Goal: Transaction & Acquisition: Purchase product/service

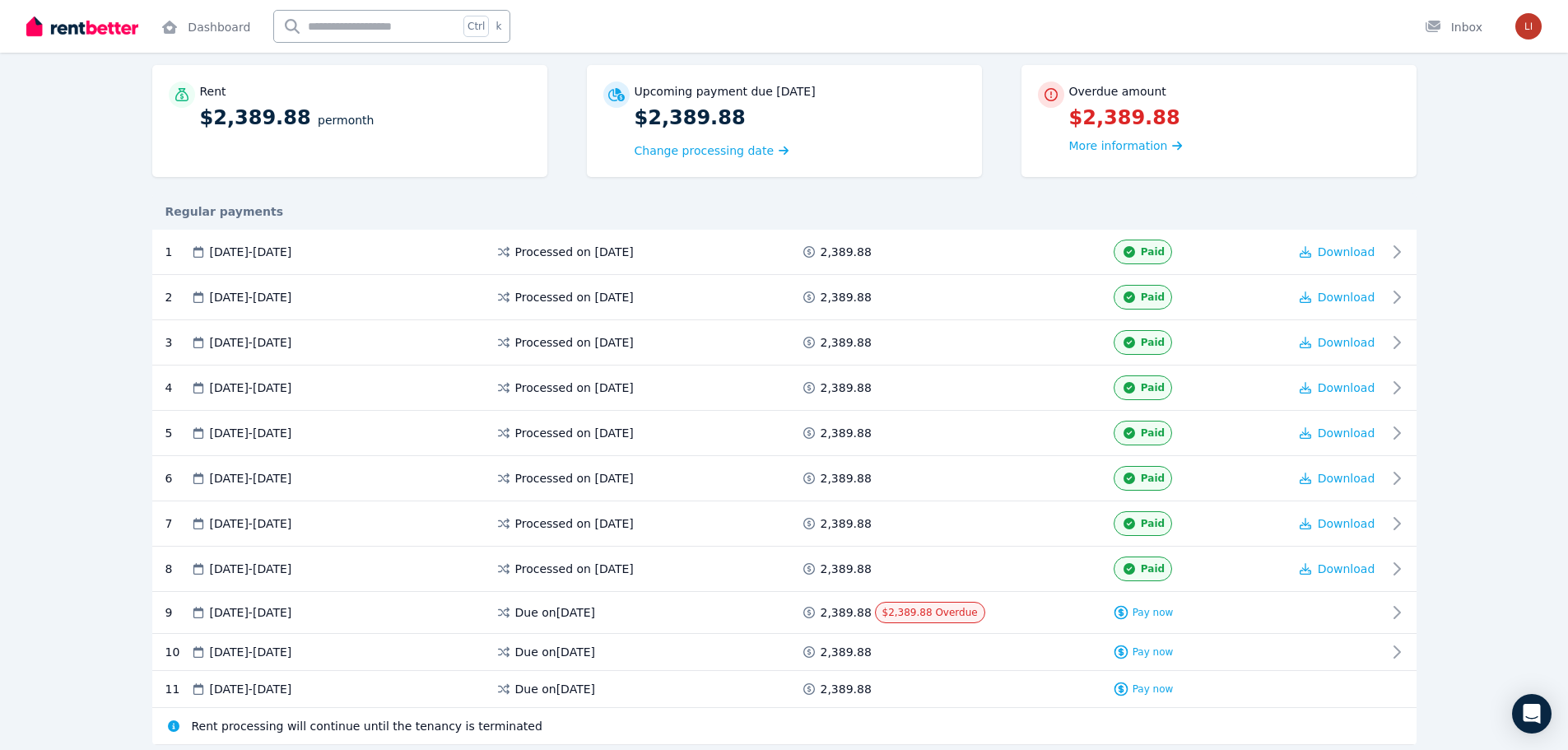
scroll to position [164, 0]
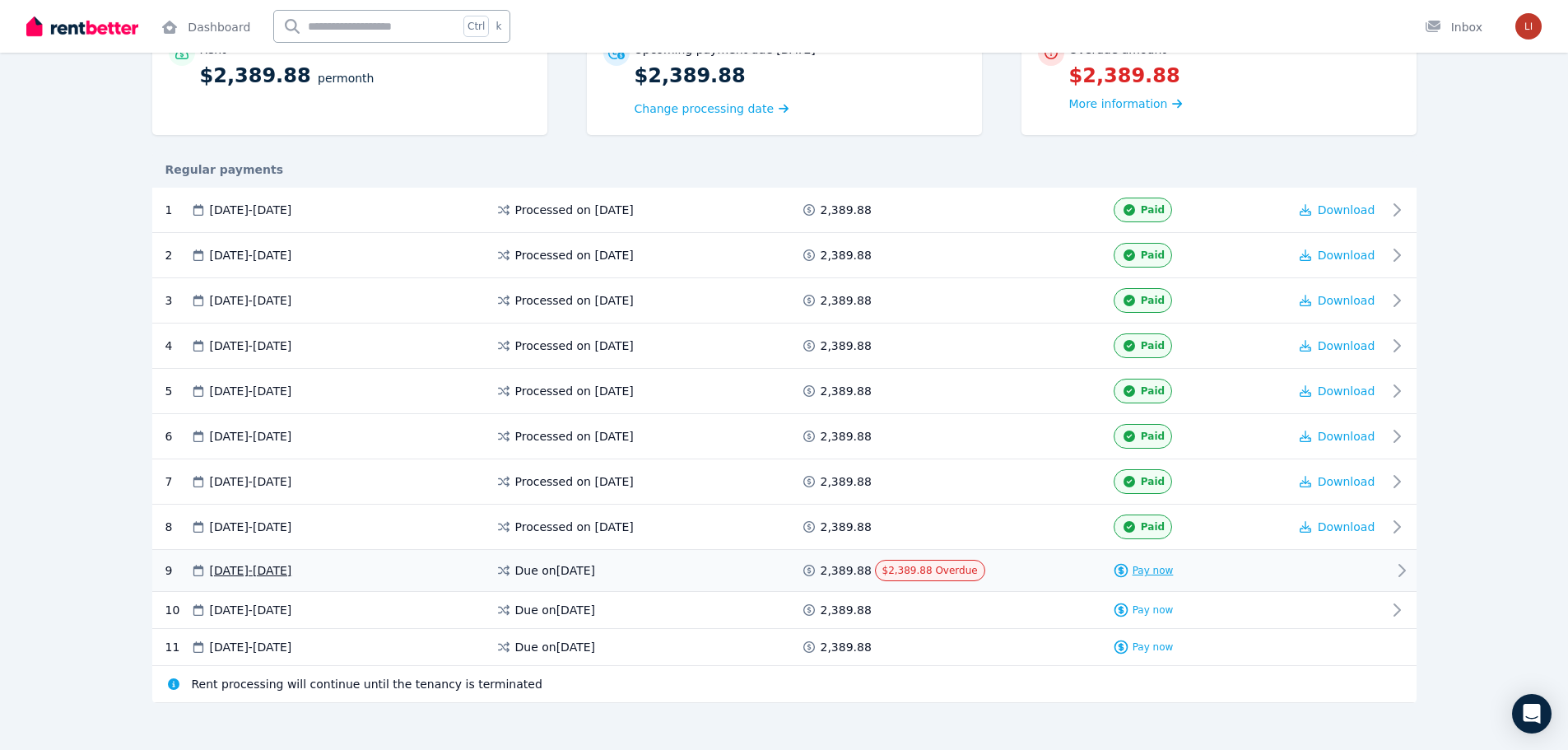
click at [1160, 570] on span "Pay now" at bounding box center [1152, 570] width 41 height 13
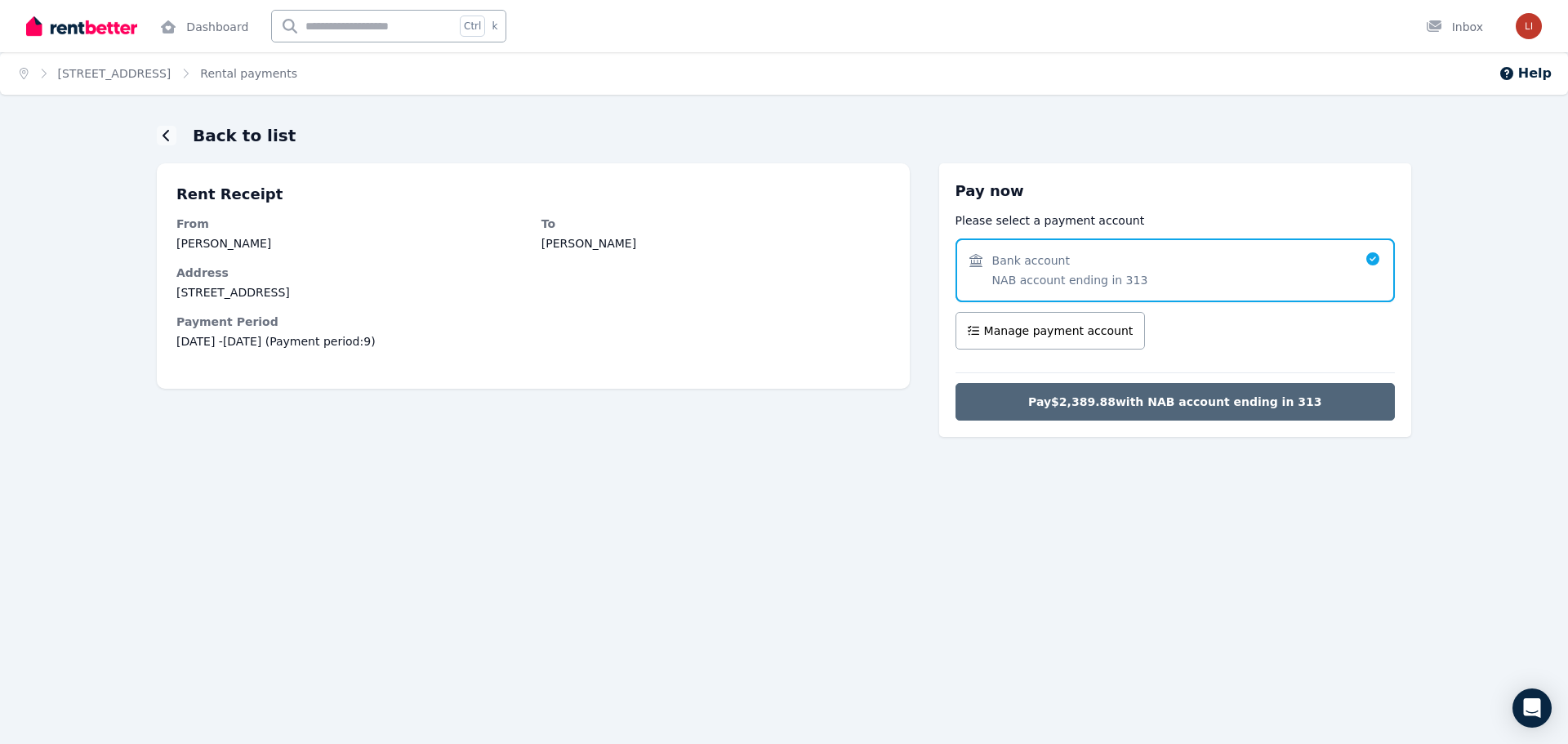
click at [1208, 403] on span "Pay $2,389.88 with NAB account ending in 313" at bounding box center [1175, 401] width 293 height 16
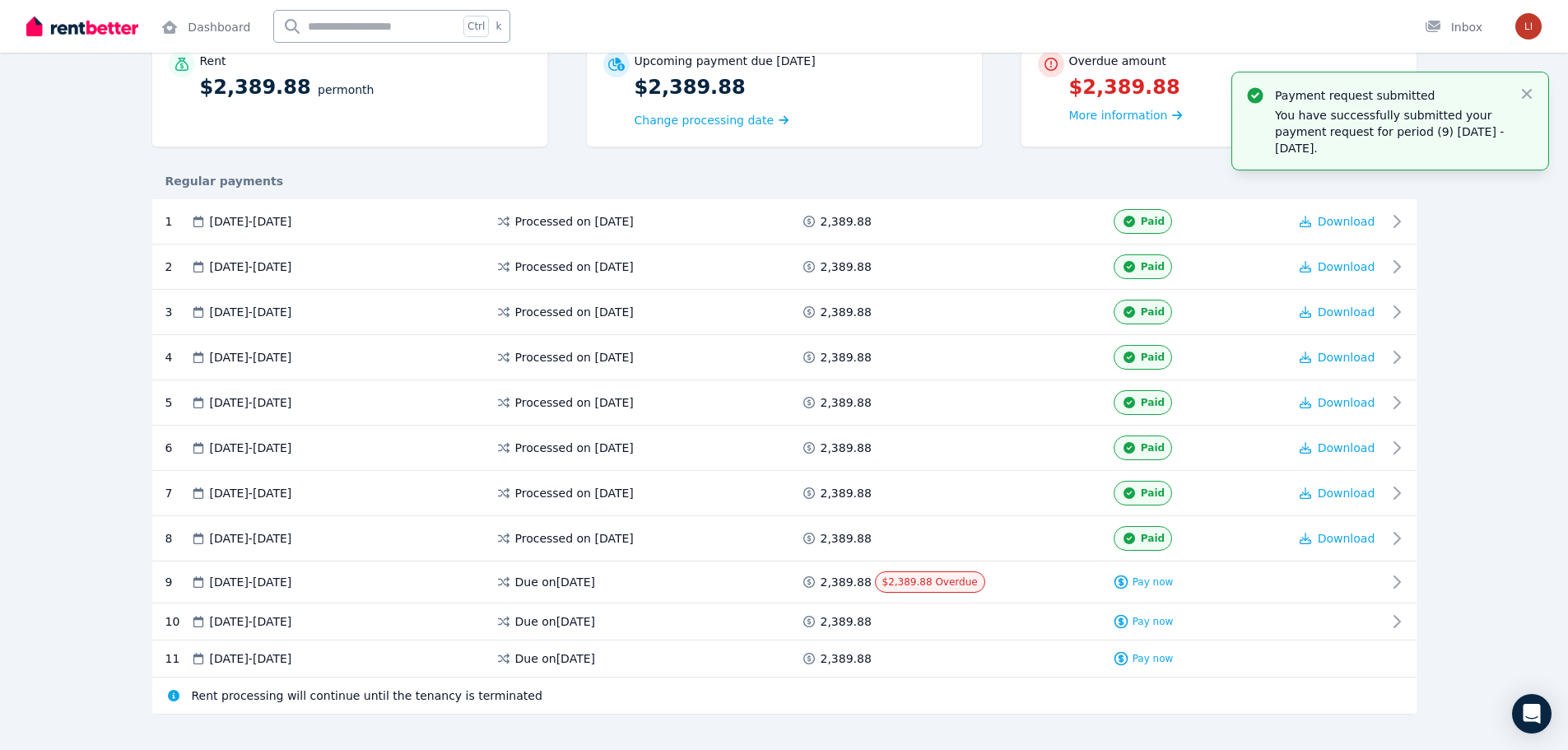
scroll to position [176, 0]
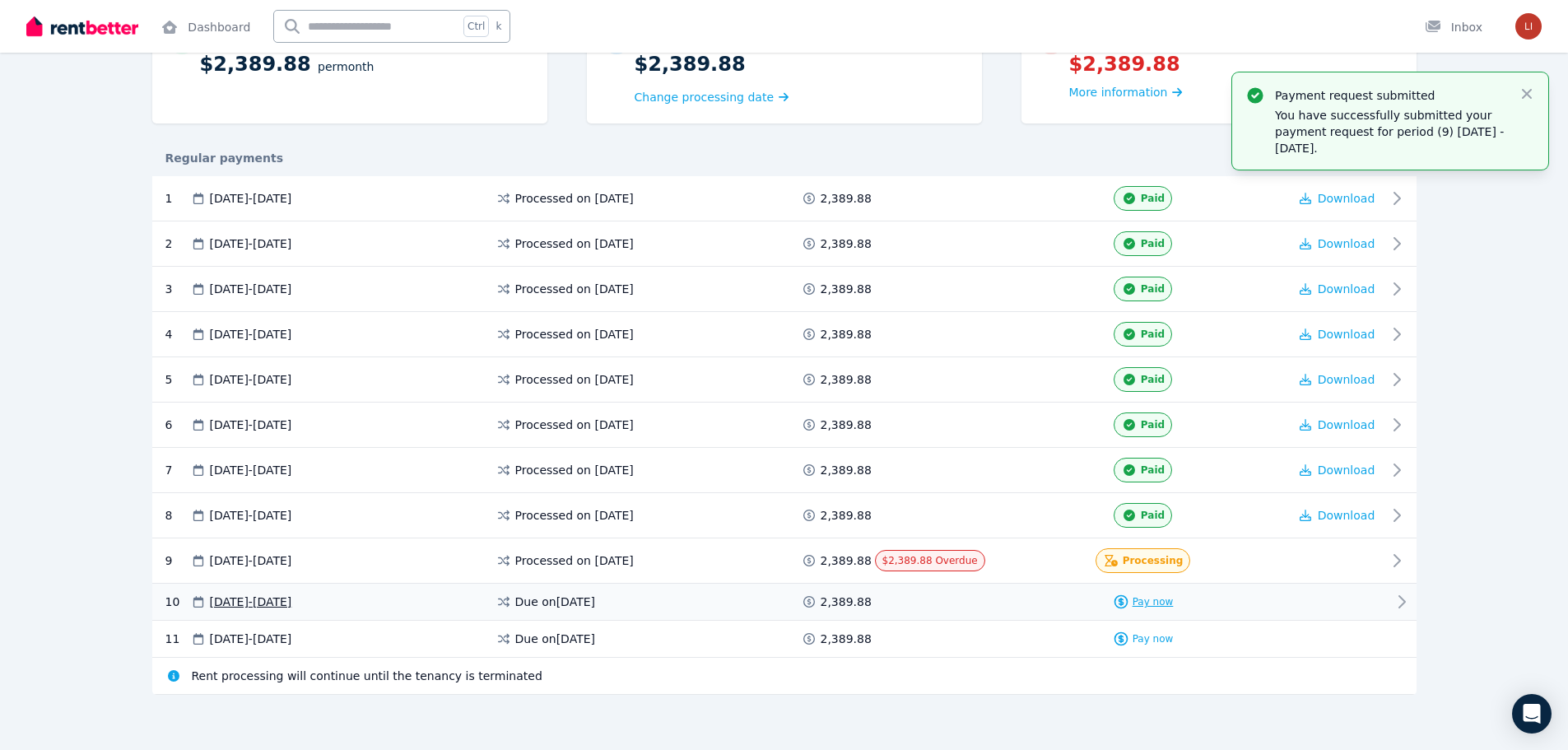
click at [1159, 602] on span "Pay now" at bounding box center [1152, 602] width 41 height 13
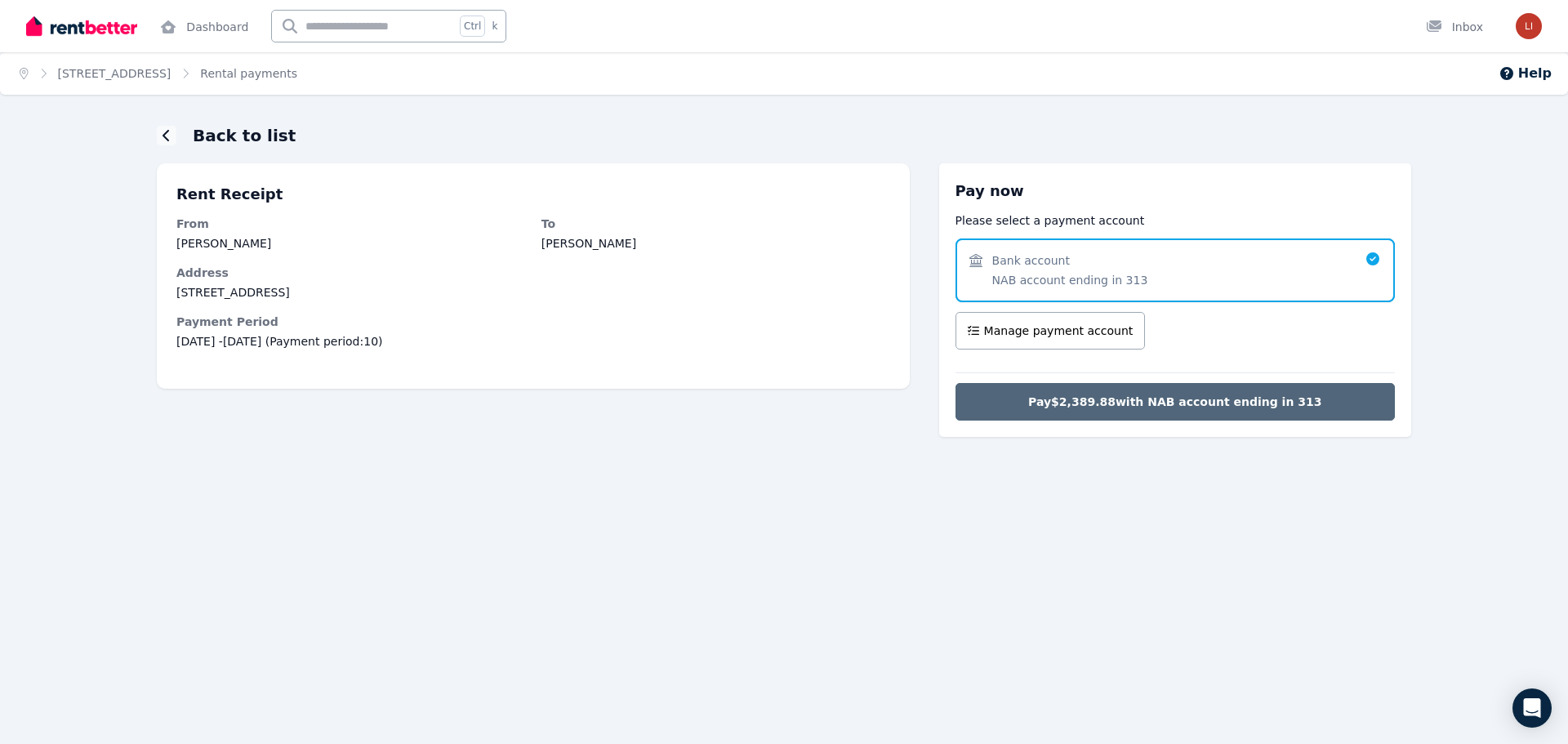
click at [1128, 404] on span "Pay $2,389.88 with NAB account ending in 313" at bounding box center [1175, 401] width 293 height 16
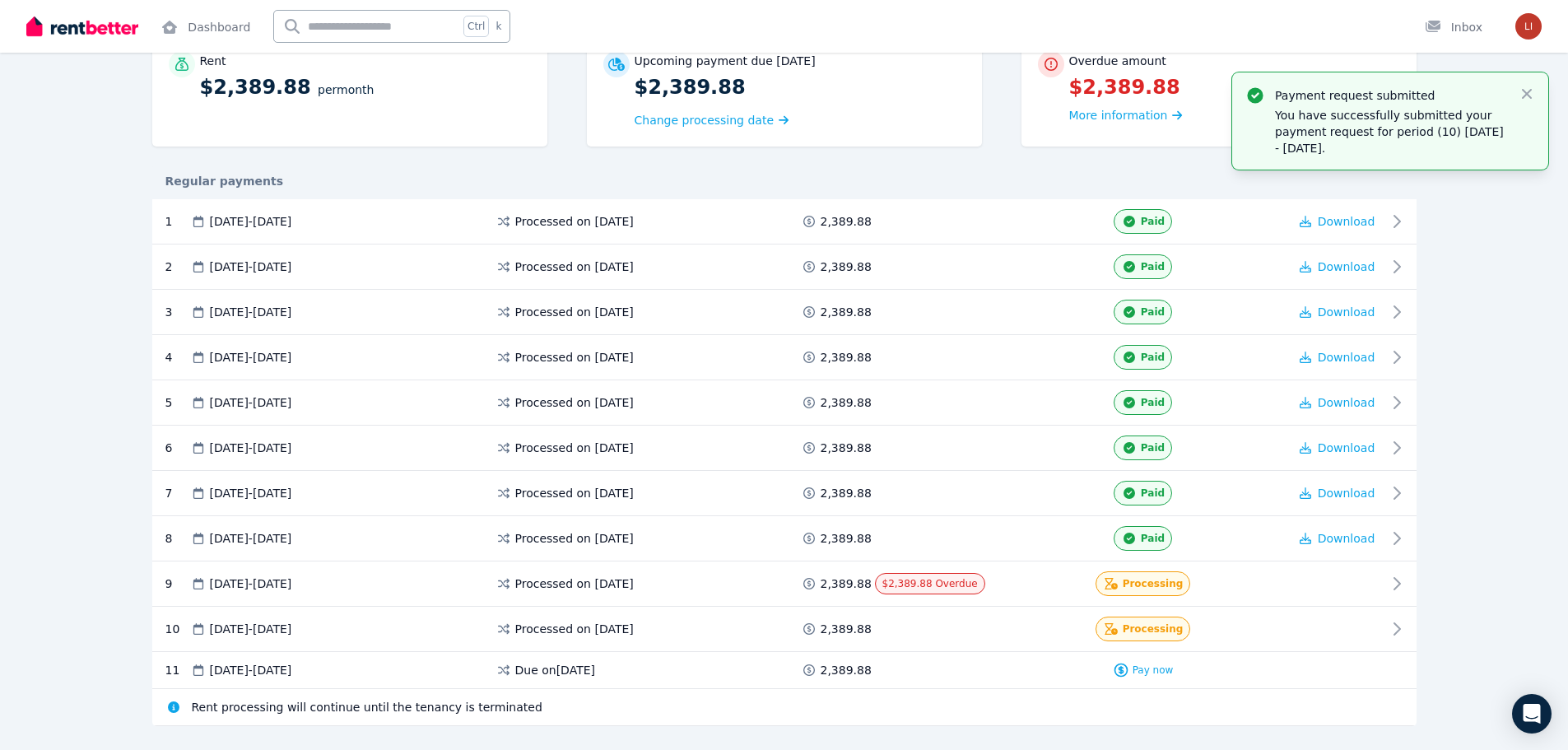
scroll to position [164, 0]
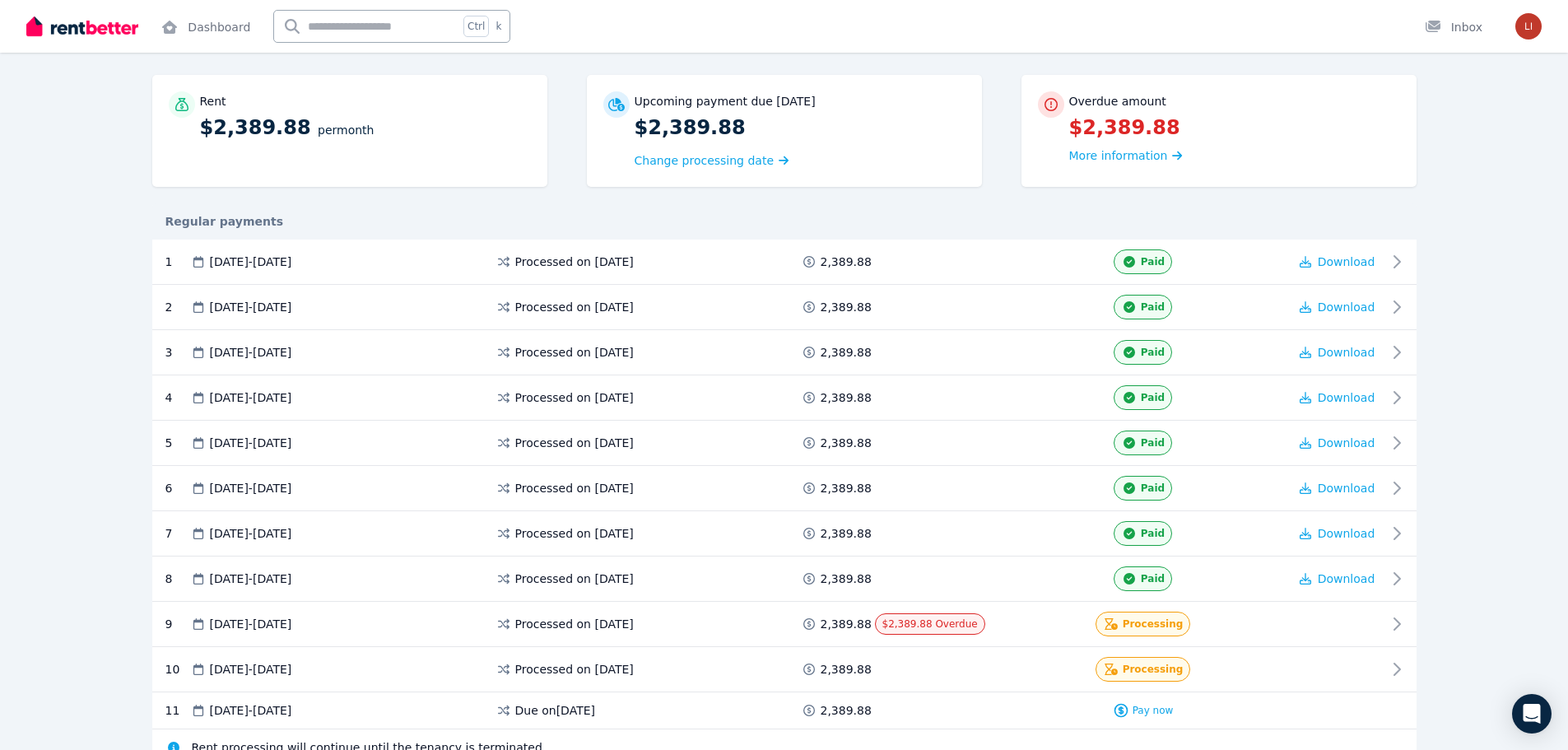
scroll to position [164, 0]
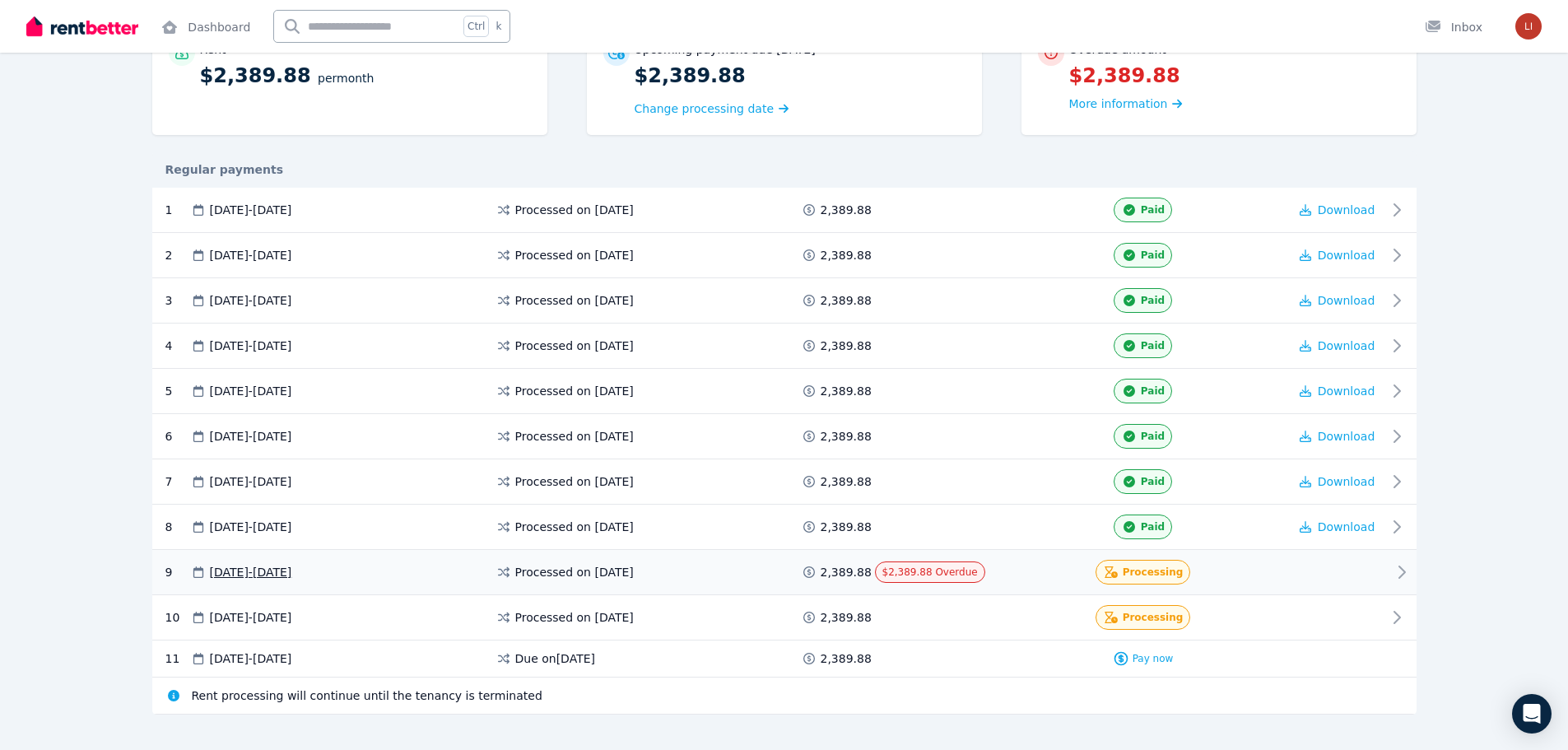
click at [1399, 569] on icon at bounding box center [1402, 571] width 20 height 20
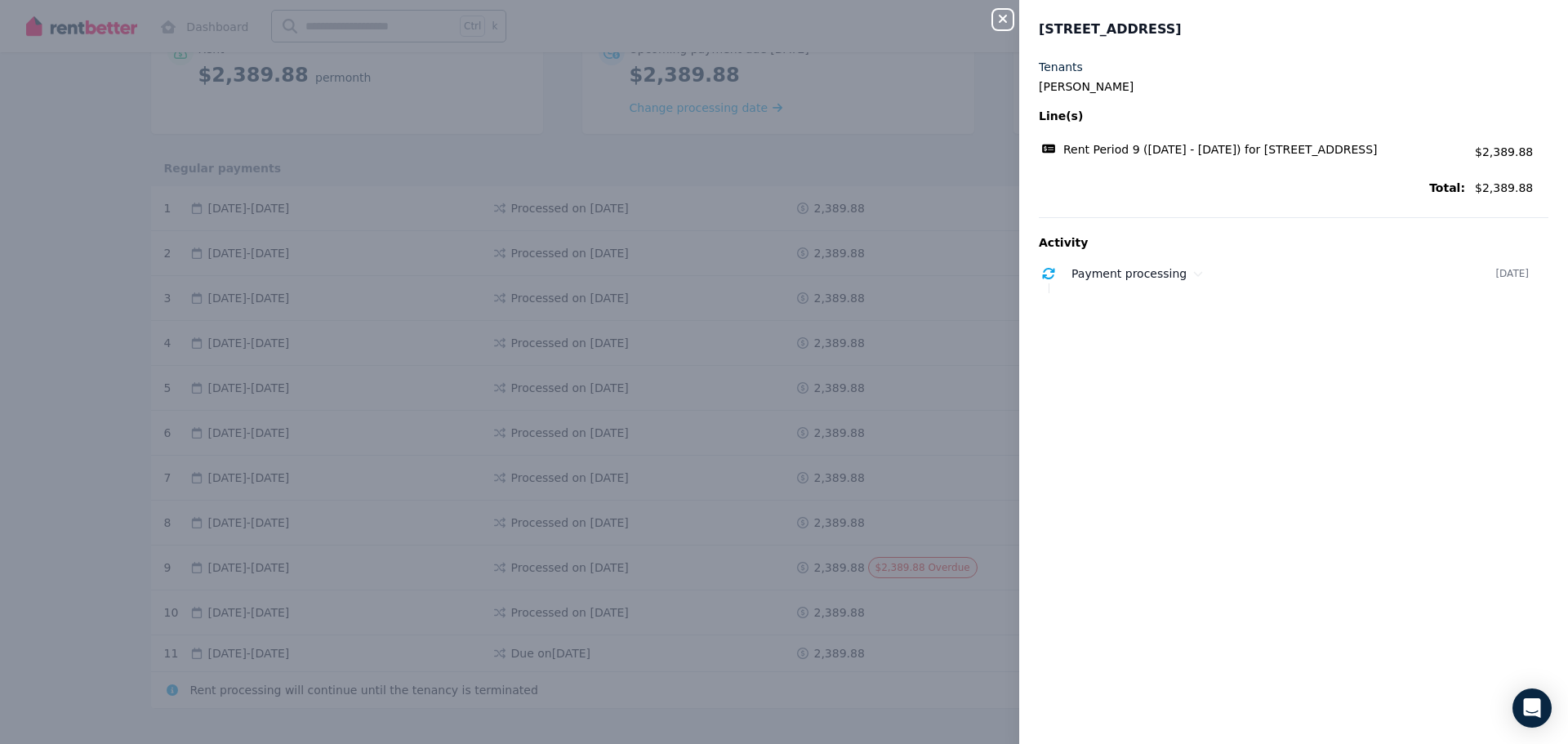
click at [1003, 22] on icon "button" at bounding box center [1002, 19] width 20 height 13
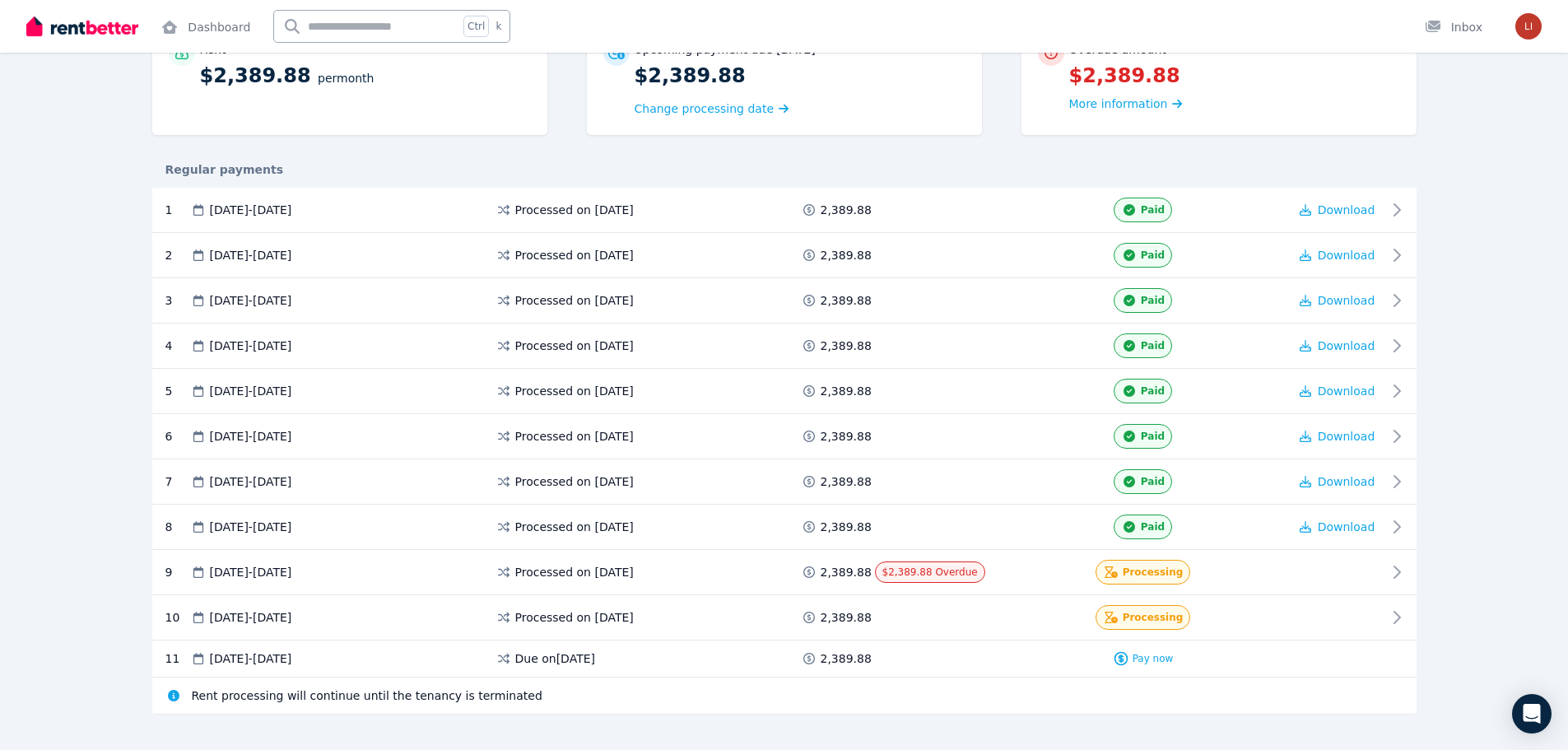
scroll to position [0, 0]
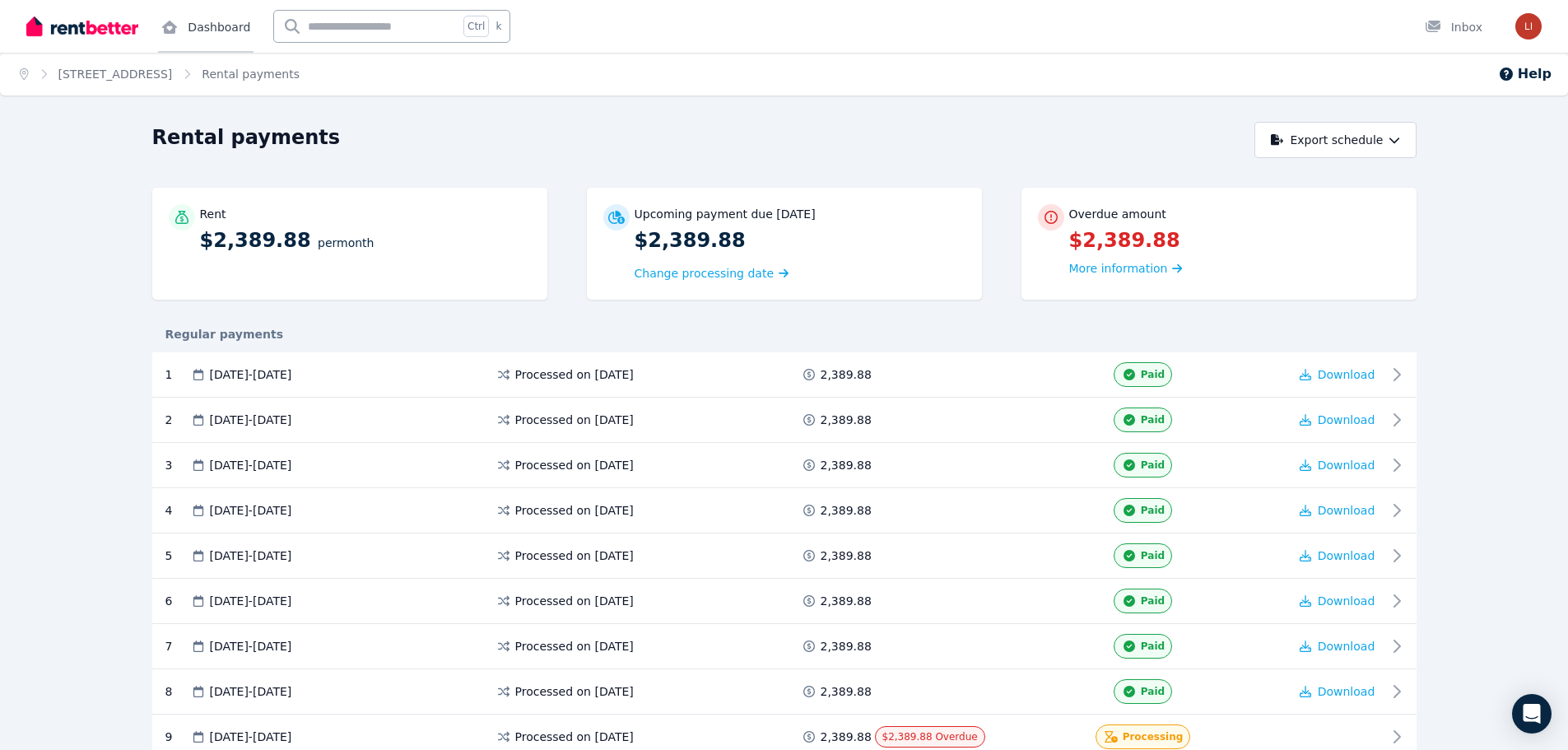
click at [213, 28] on link "Dashboard" at bounding box center [205, 26] width 96 height 53
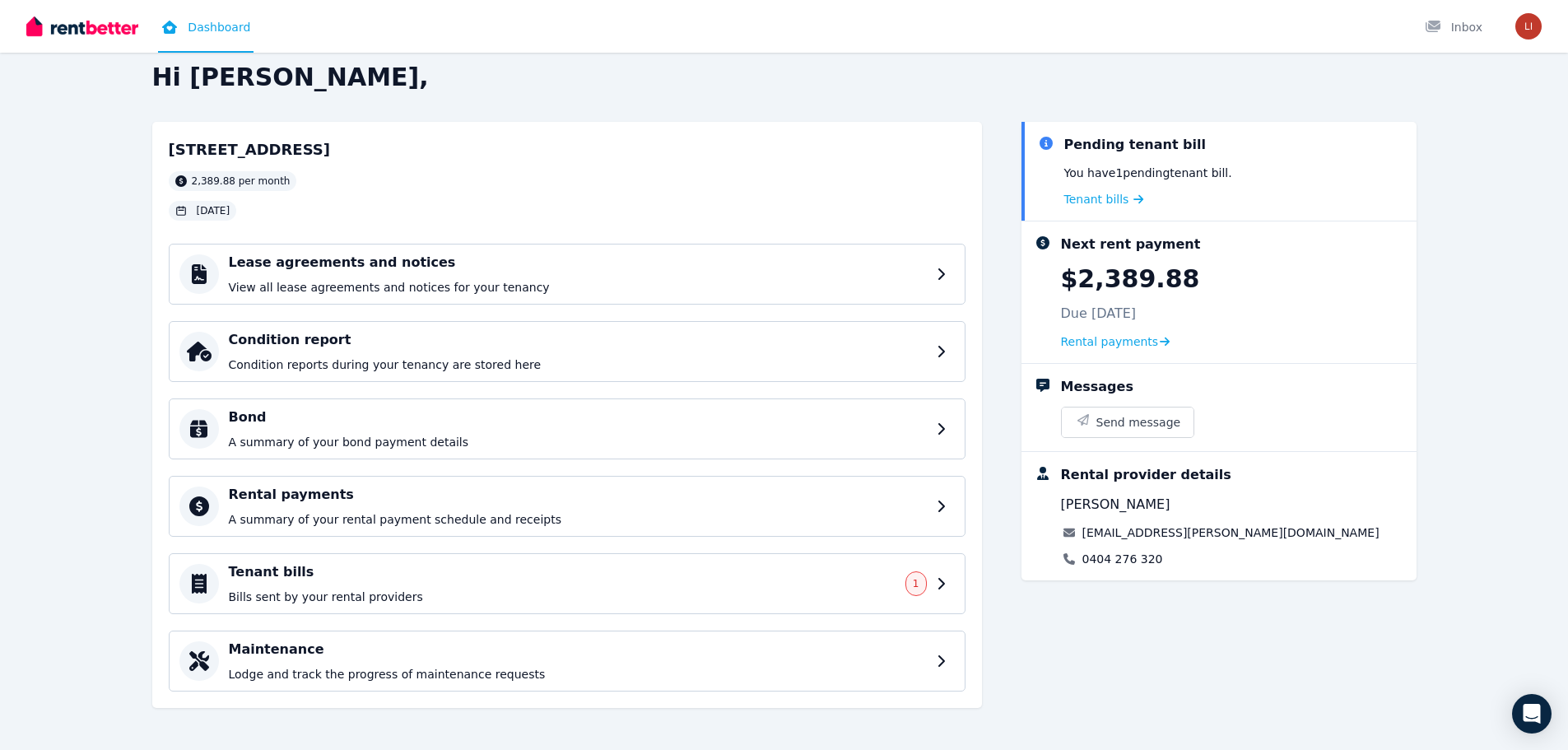
scroll to position [24, 0]
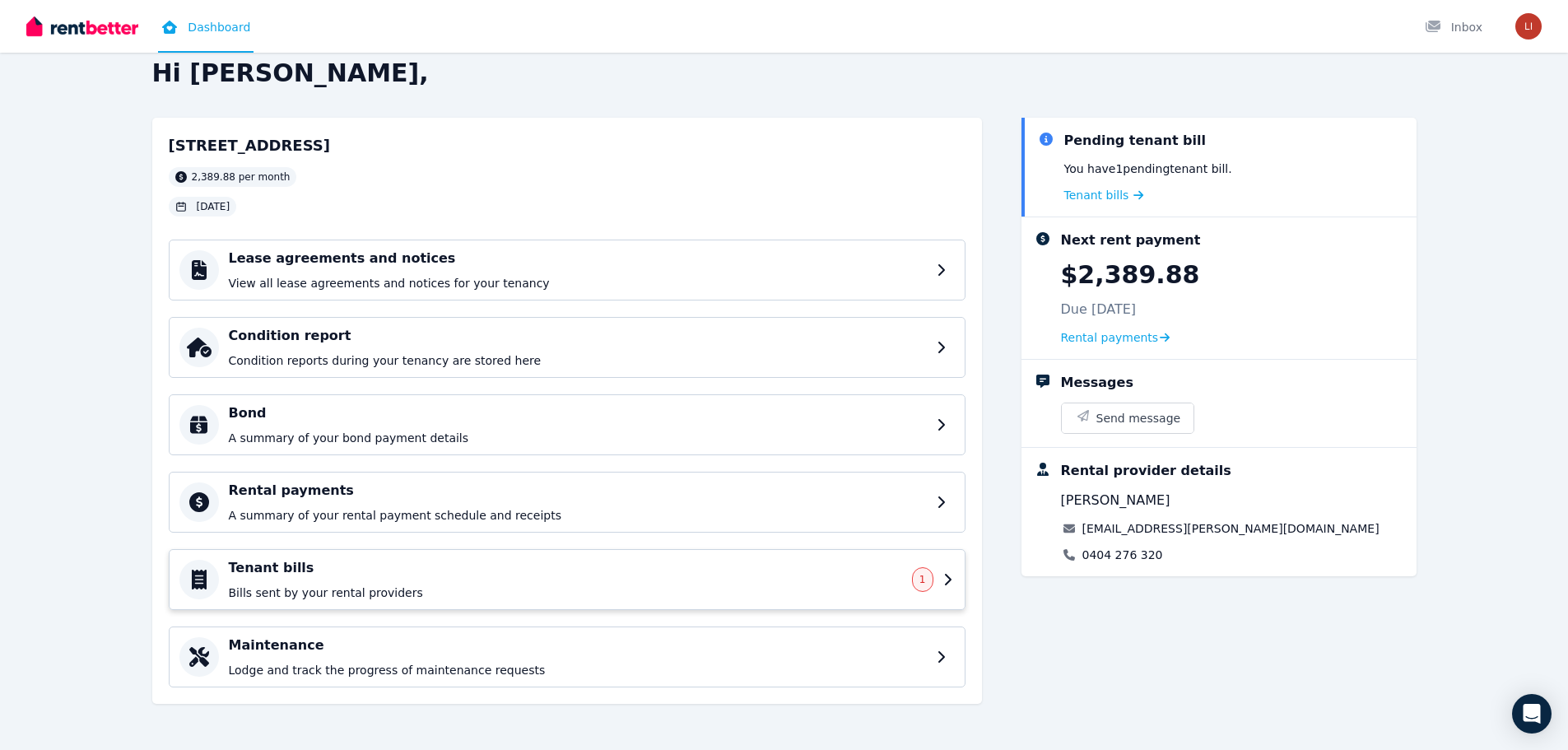
click at [454, 564] on h4 "Tenant bills" at bounding box center [565, 568] width 674 height 20
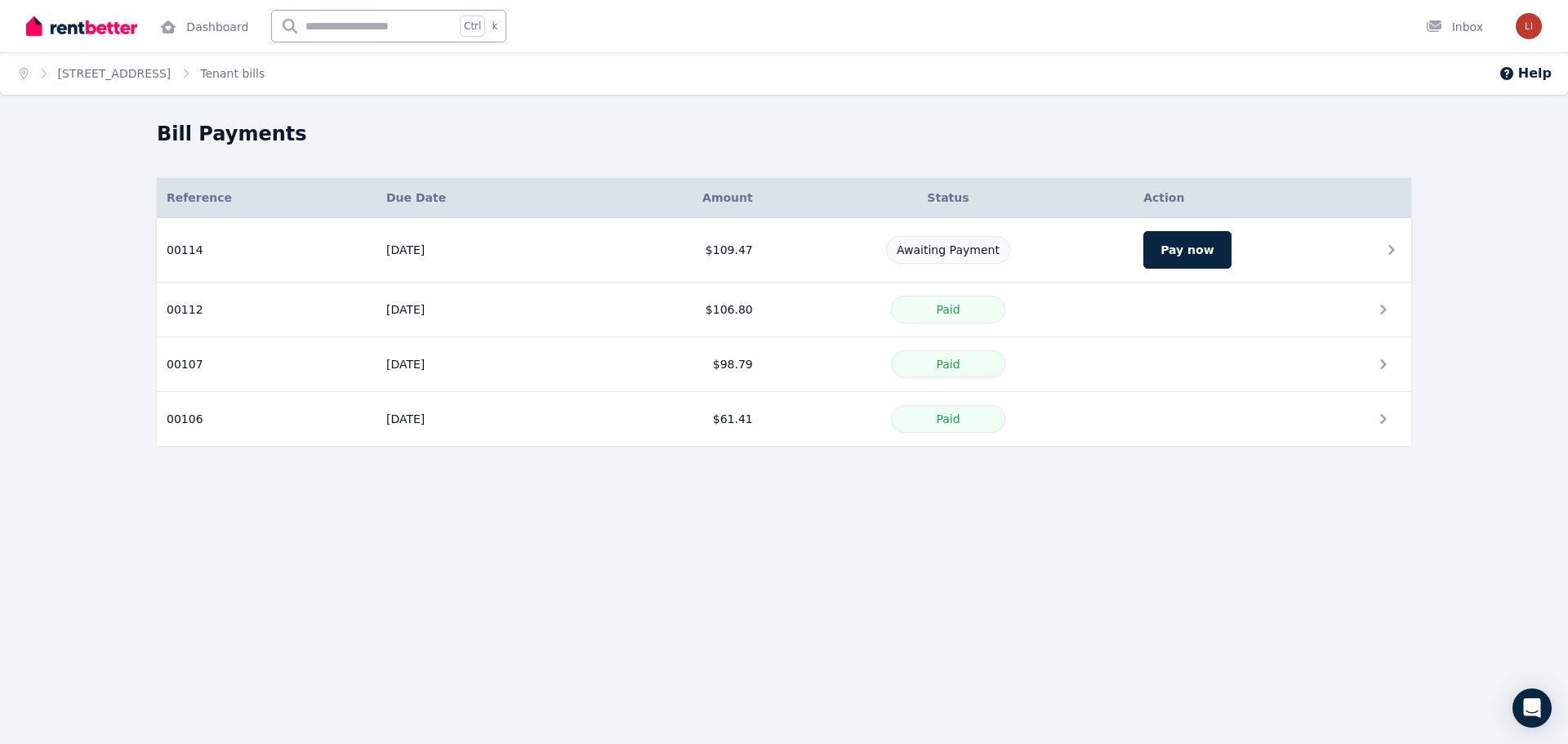
click at [399, 249] on td "[DATE]" at bounding box center [479, 250] width 205 height 64
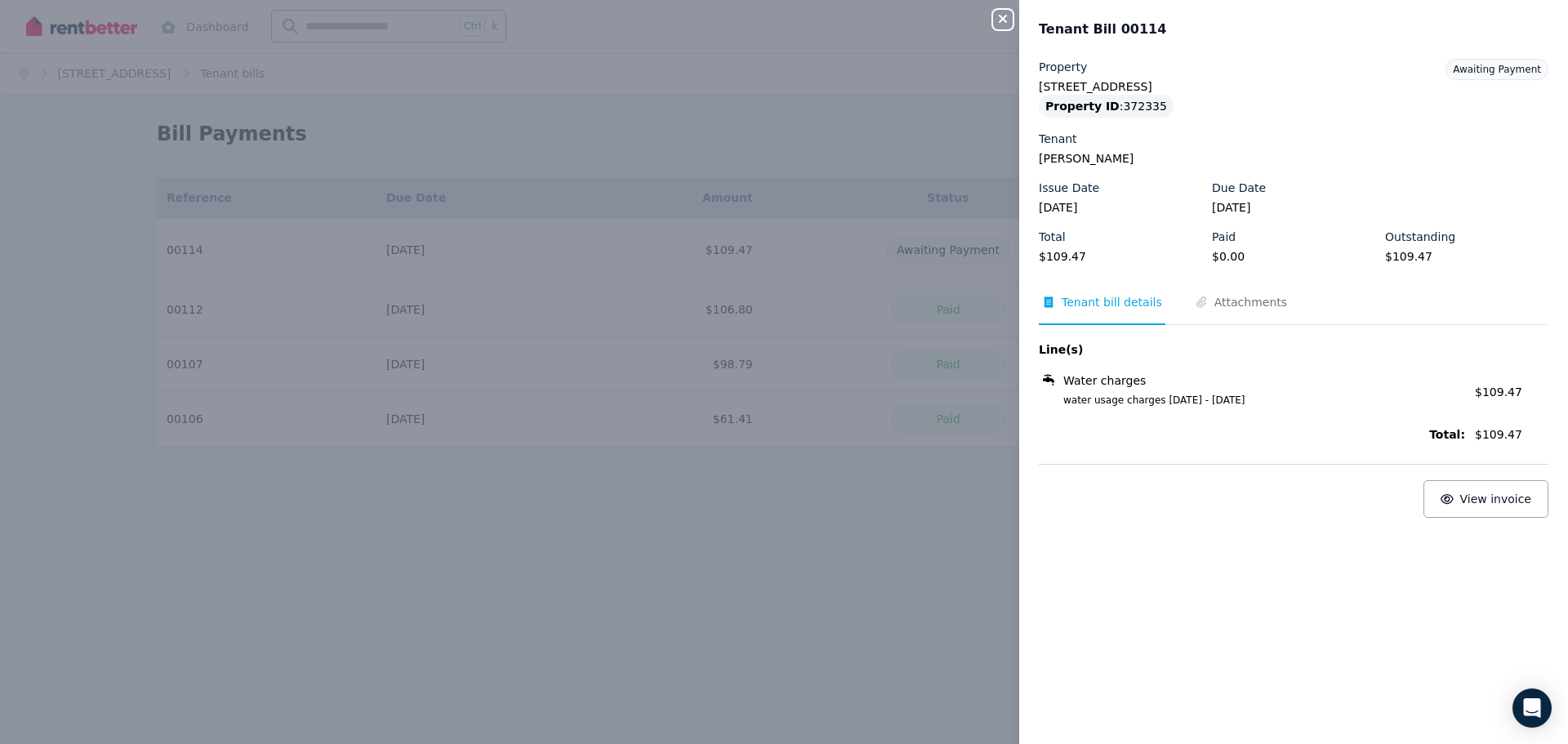
click at [1004, 22] on icon "button" at bounding box center [1002, 19] width 20 height 13
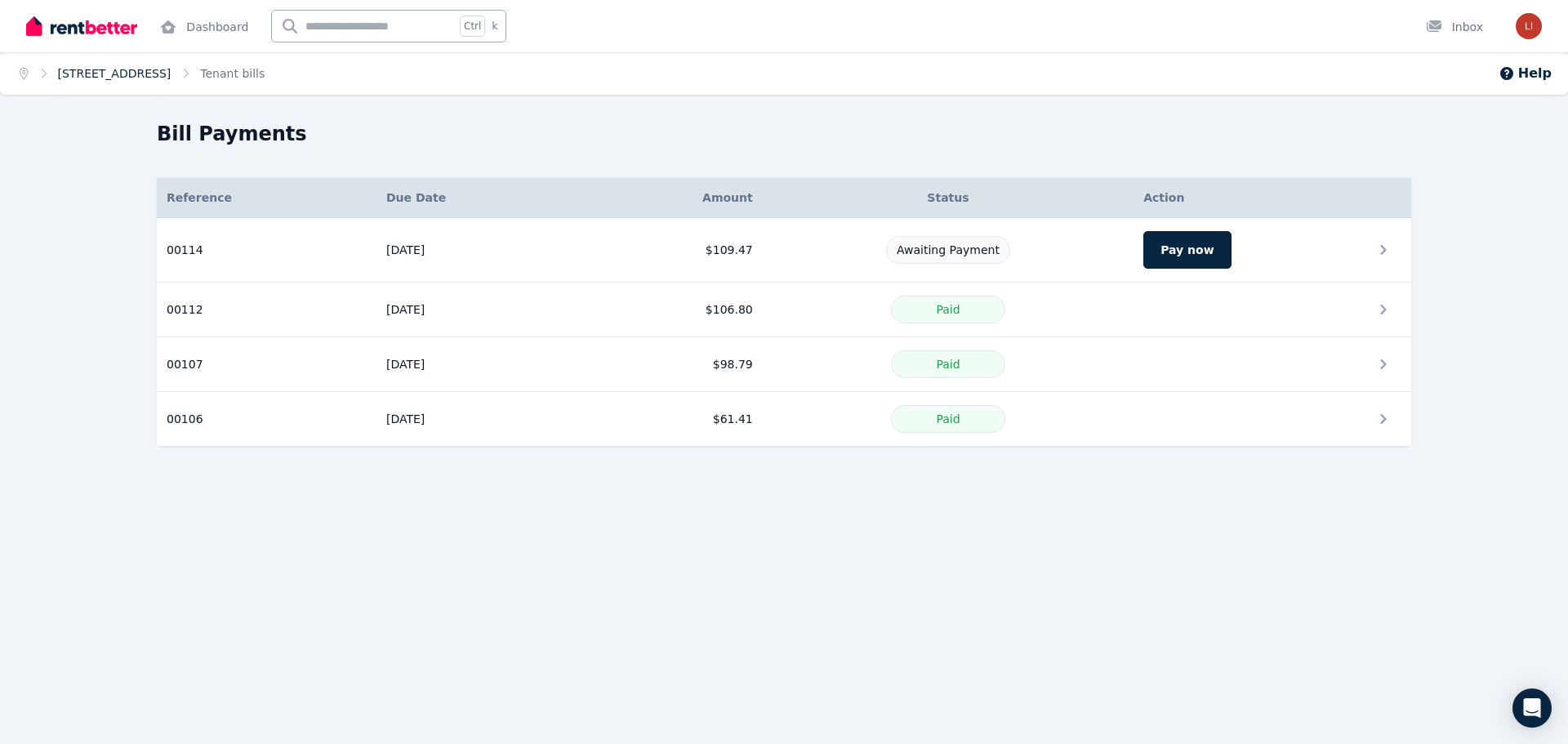
click at [137, 74] on link "[STREET_ADDRESS]" at bounding box center [115, 74] width 114 height 13
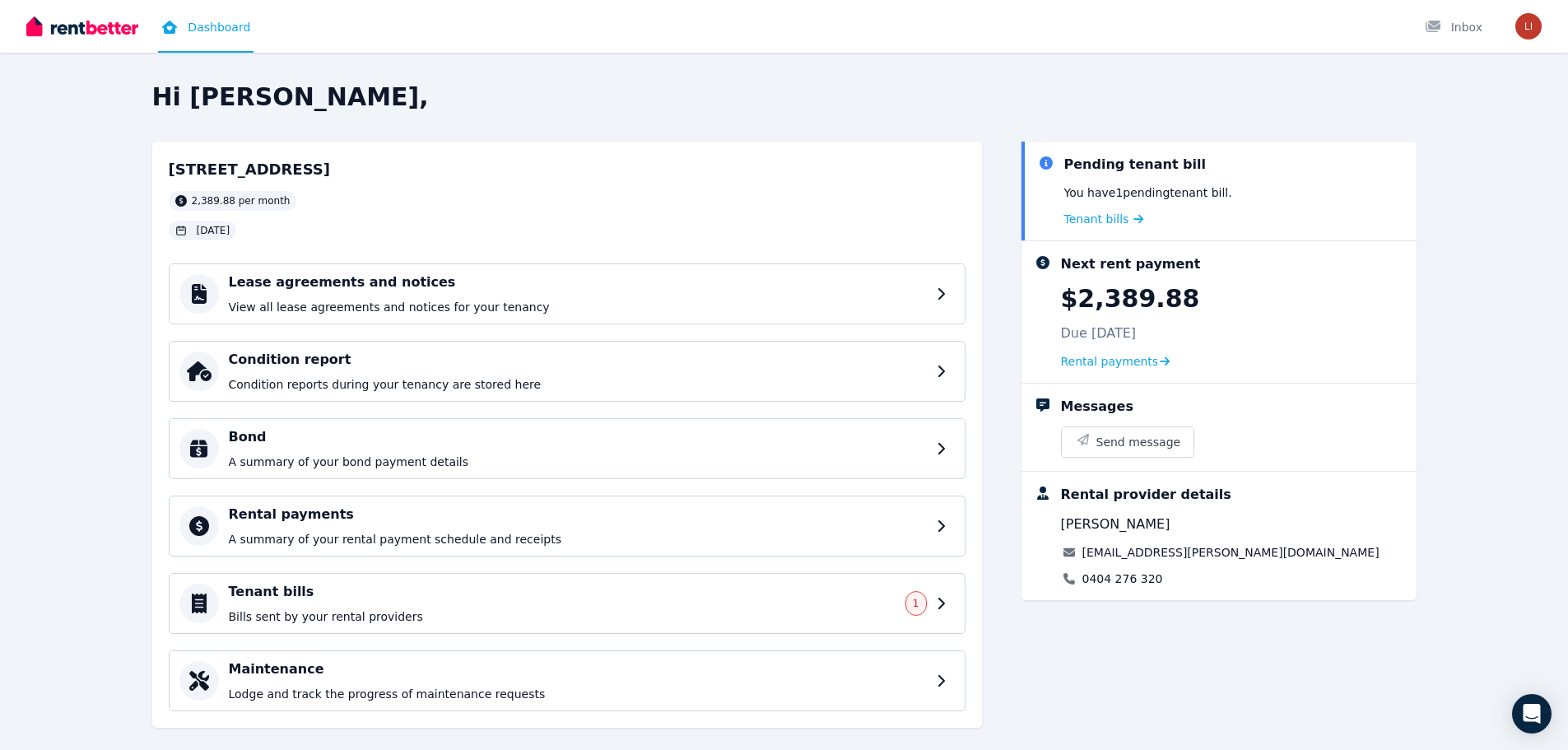
scroll to position [24, 0]
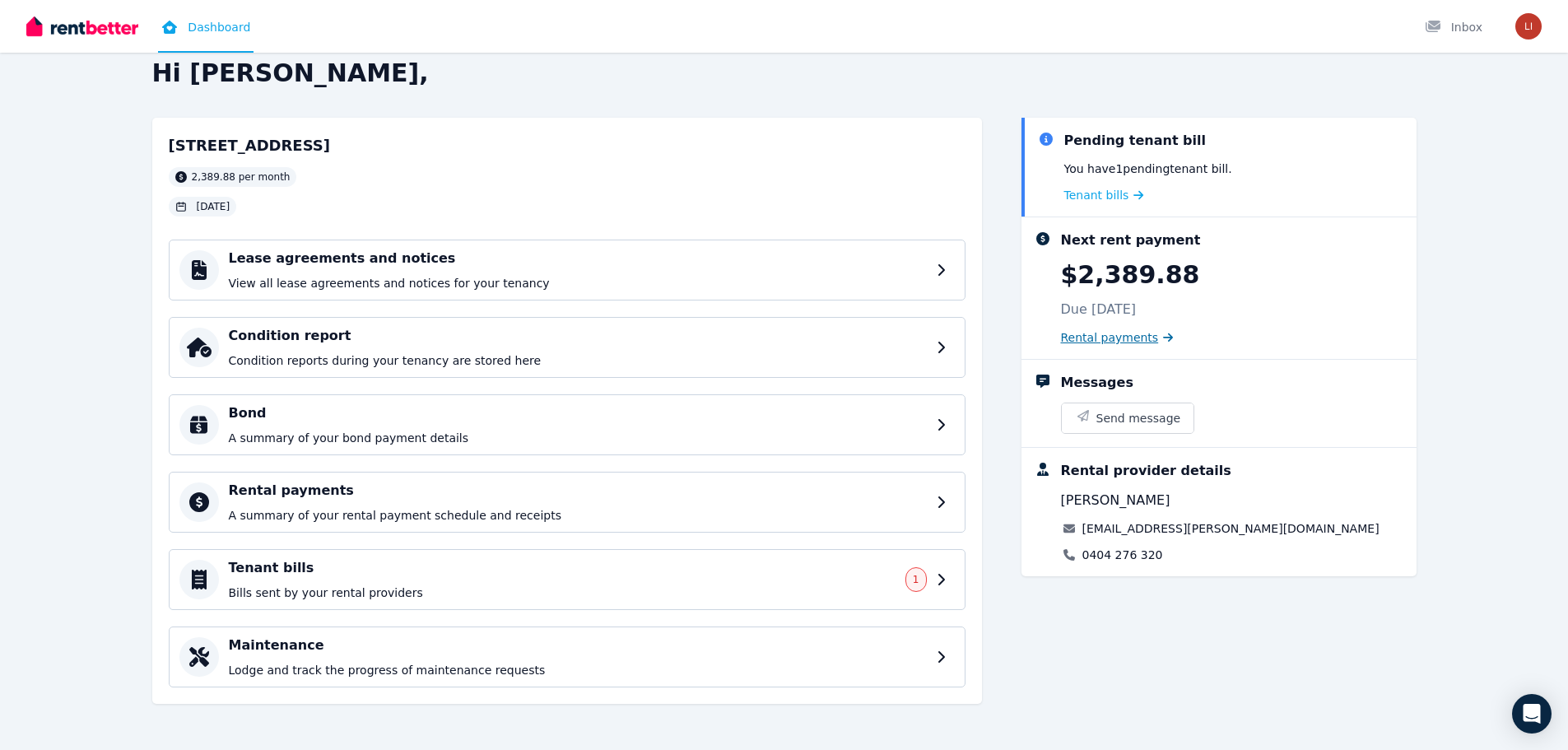
click at [1089, 335] on span "Rental payments" at bounding box center [1109, 337] width 98 height 16
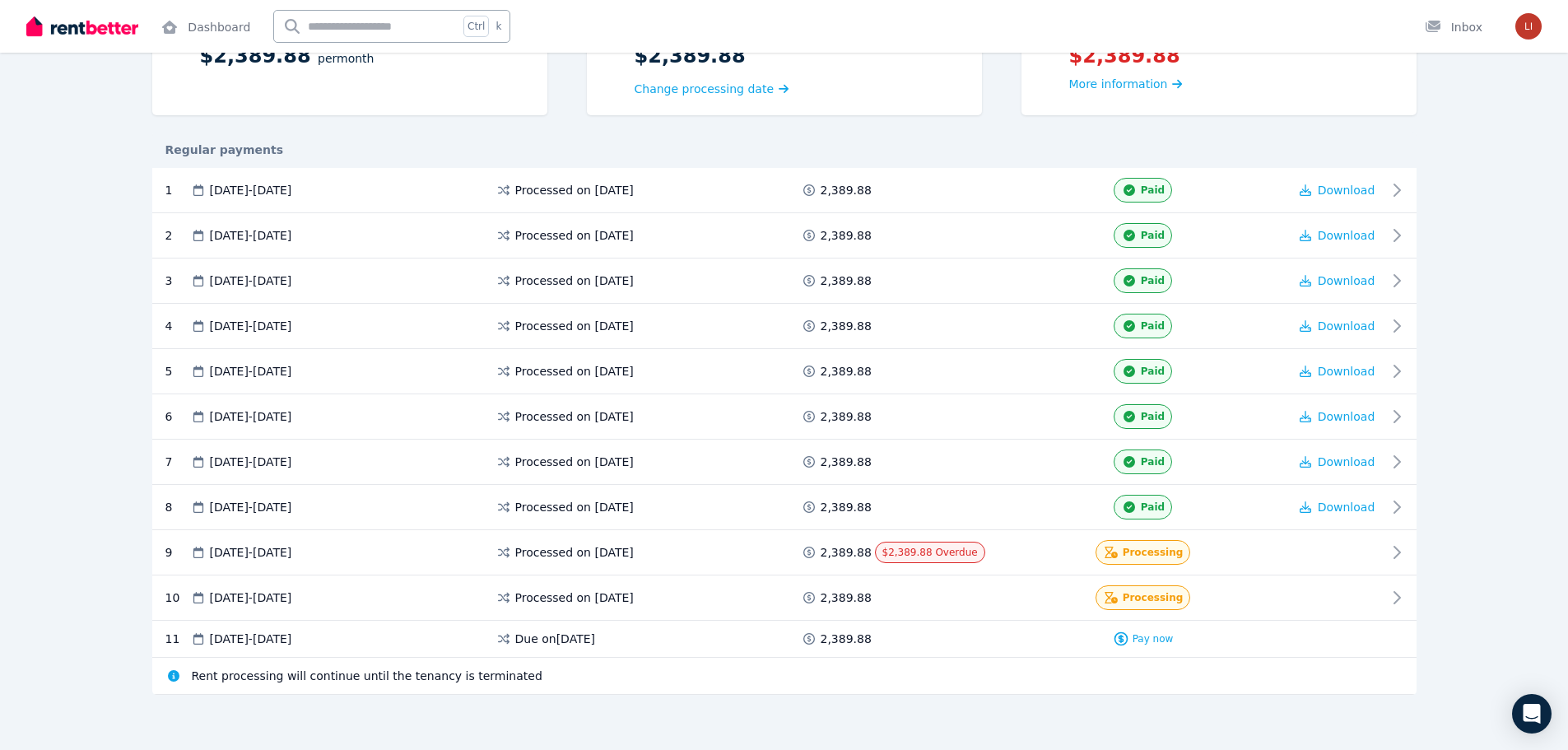
scroll to position [187, 0]
